Goal: Transaction & Acquisition: Obtain resource

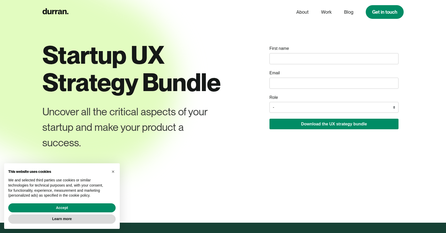
click at [330, 56] on input "name" at bounding box center [333, 58] width 129 height 11
type input "[PERSON_NAME]"
type input "[EMAIL_ADDRESS][DOMAIN_NAME]"
click at [331, 107] on select "- Founder / Co-founder C-suite / VP / Manager Designer Developer Other" at bounding box center [333, 107] width 129 height 11
select select "Designer"
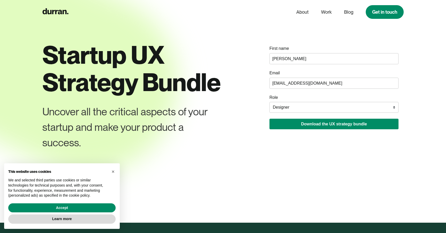
click at [269, 102] on select "- Founder / Co-founder C-suite / VP / Manager Designer Developer Other" at bounding box center [333, 107] width 129 height 11
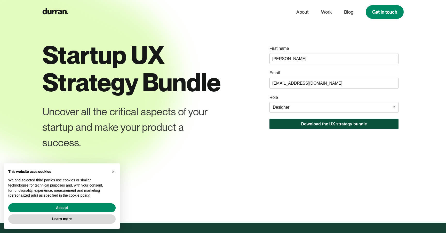
click at [322, 123] on button "Download the UX strategy bundle" at bounding box center [333, 124] width 129 height 11
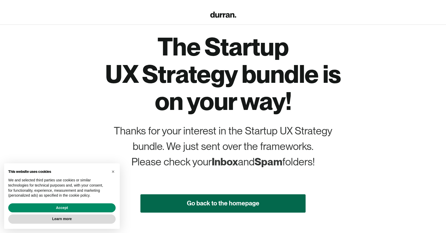
click at [281, 197] on link "Go back to the homepage" at bounding box center [222, 203] width 165 height 18
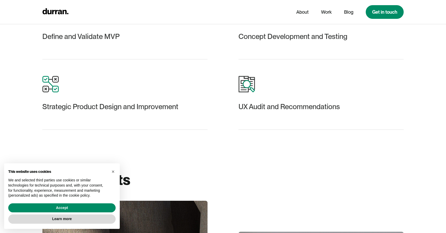
scroll to position [719, 0]
